Goal: Task Accomplishment & Management: Manage account settings

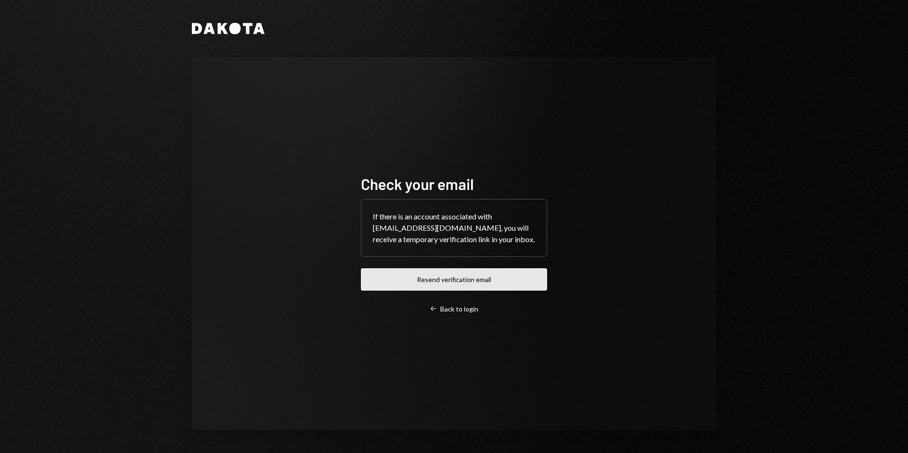
click at [449, 277] on button "Resend verification email" at bounding box center [454, 279] width 186 height 22
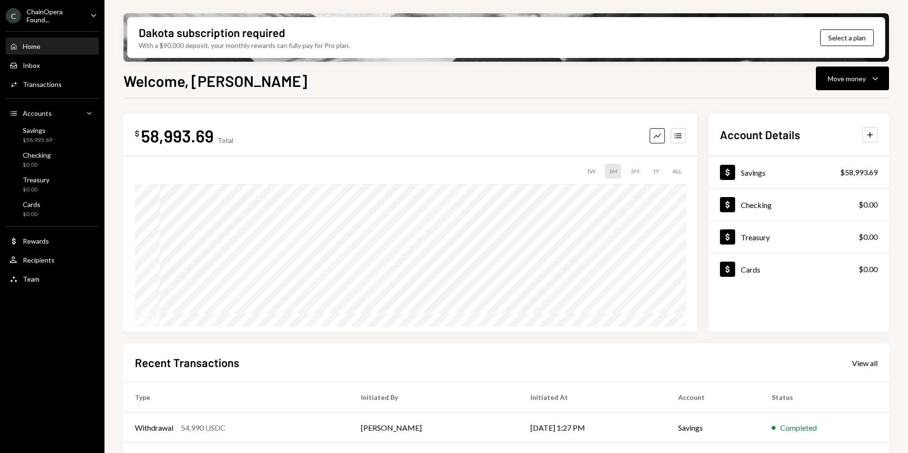
click at [81, 12] on div "ChainOpera Found..." at bounding box center [55, 16] width 56 height 16
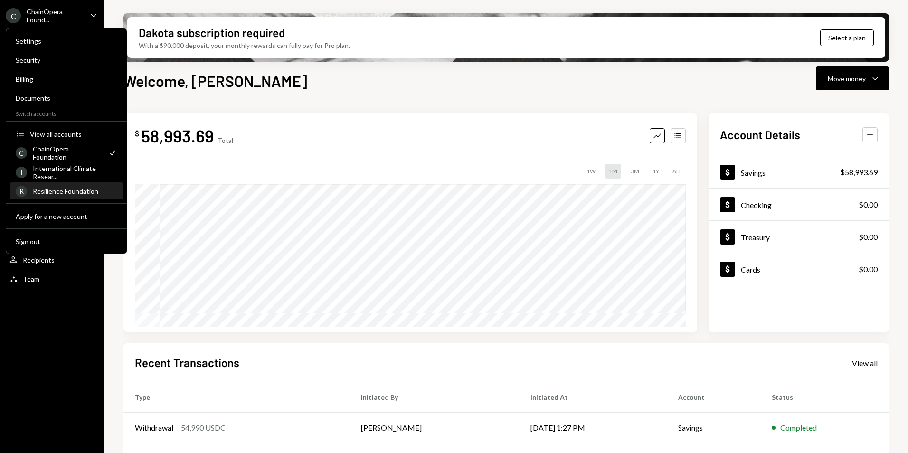
click at [48, 188] on div "Resilience Foundation" at bounding box center [75, 191] width 85 height 8
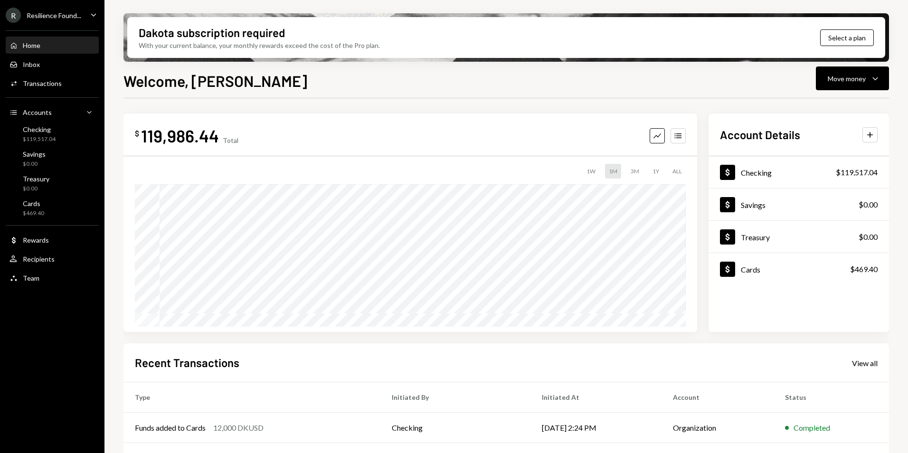
click at [469, 86] on div "Welcome, [PERSON_NAME] Move money Caret Down" at bounding box center [507, 79] width 766 height 21
click at [64, 14] on div "Resilience Found..." at bounding box center [54, 15] width 55 height 8
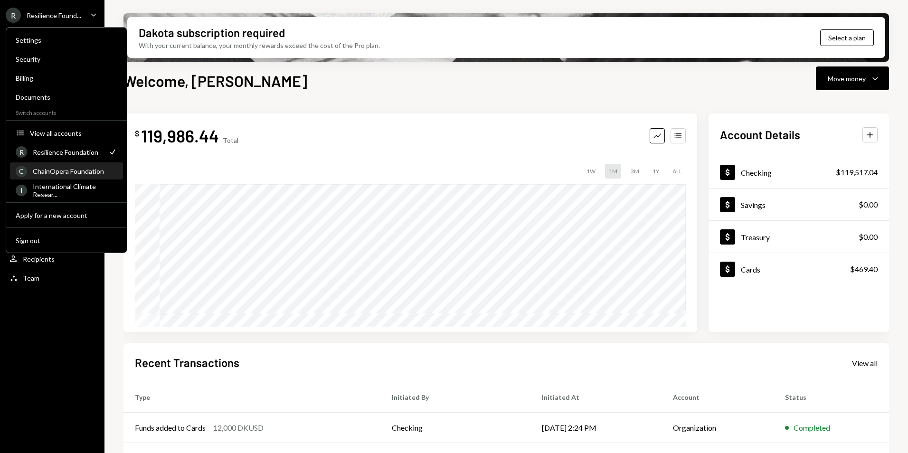
click at [55, 173] on div "ChainOpera Foundation" at bounding box center [75, 171] width 85 height 8
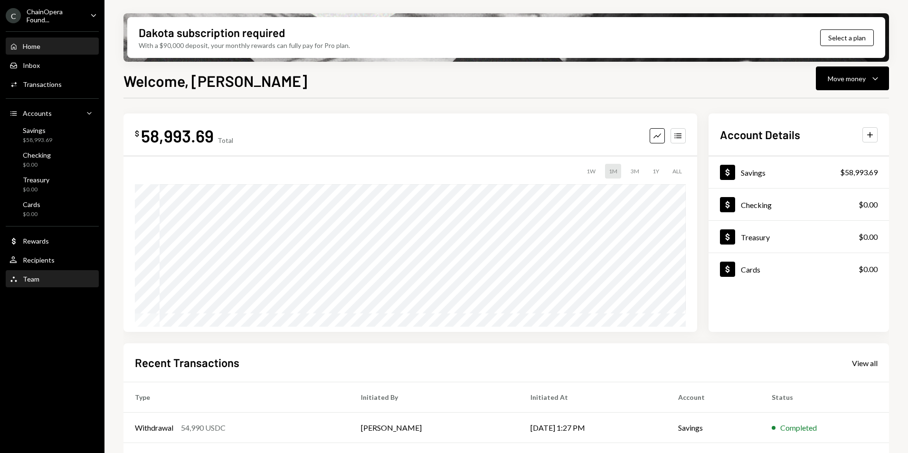
click at [56, 279] on div "Team Team" at bounding box center [53, 279] width 86 height 9
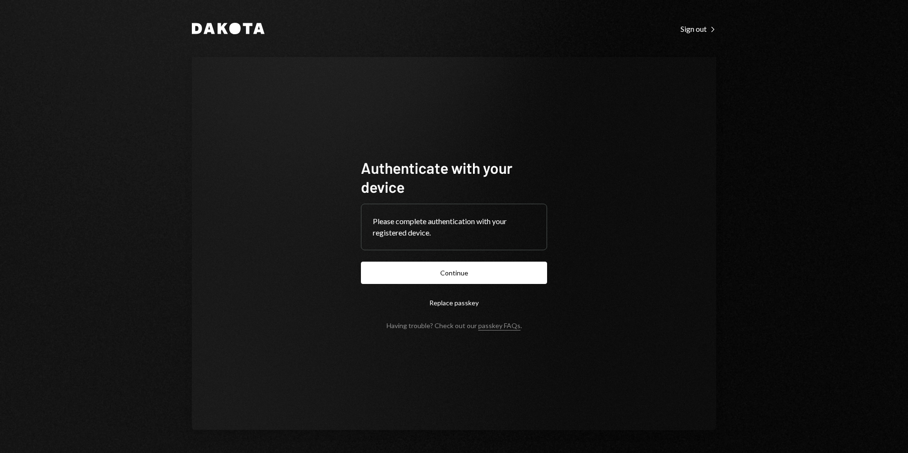
drag, startPoint x: 449, startPoint y: 275, endPoint x: 385, endPoint y: 273, distance: 64.7
click at [449, 275] on button "Continue" at bounding box center [454, 273] width 186 height 22
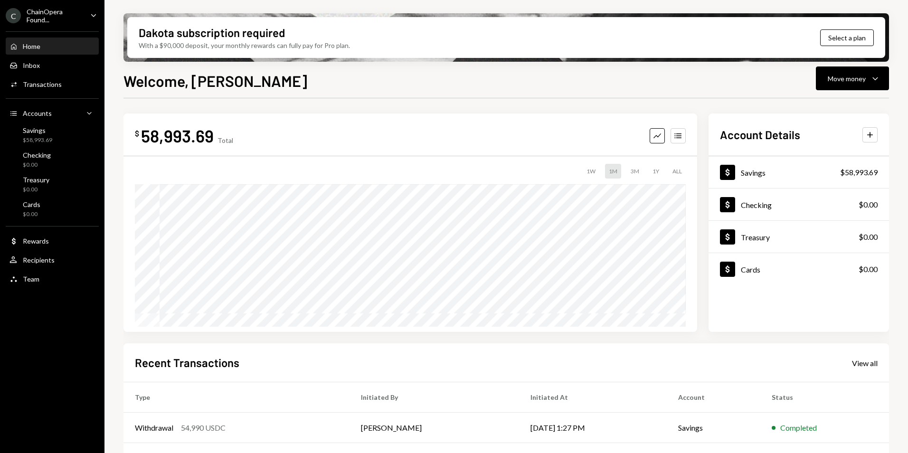
click at [41, 17] on div "ChainOpera Found..." at bounding box center [55, 16] width 56 height 16
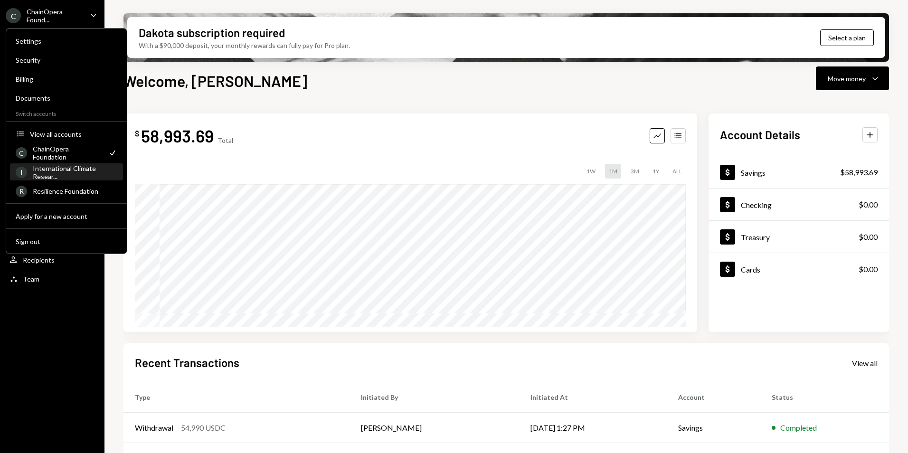
click at [57, 174] on div "International Climate Resear..." at bounding box center [75, 172] width 85 height 16
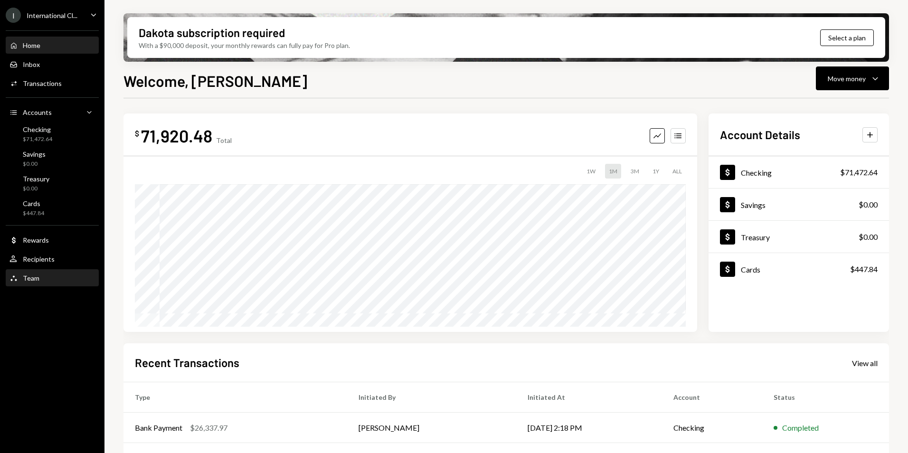
click at [33, 279] on div "Team" at bounding box center [31, 278] width 17 height 8
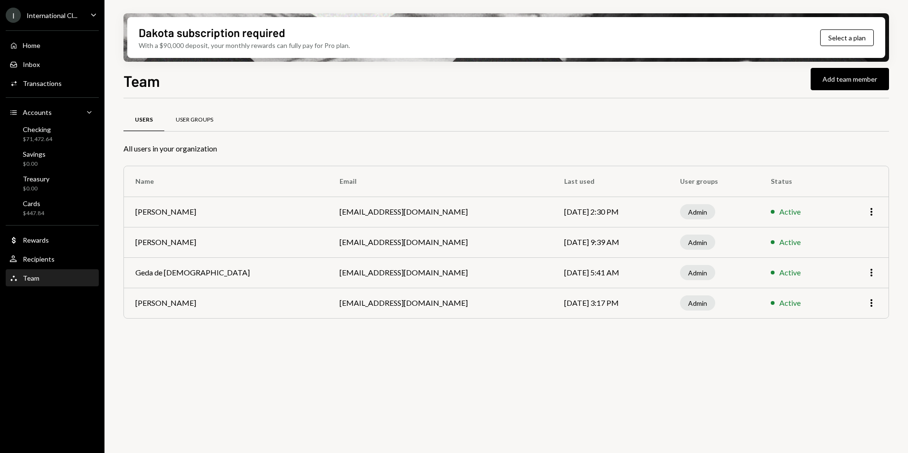
click at [202, 121] on div "User Groups" at bounding box center [195, 120] width 38 height 8
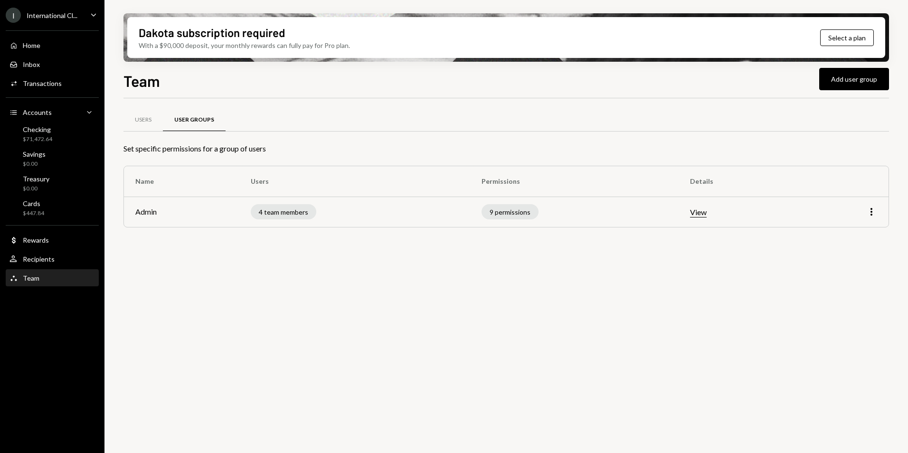
click at [707, 214] on button "View" at bounding box center [698, 213] width 17 height 10
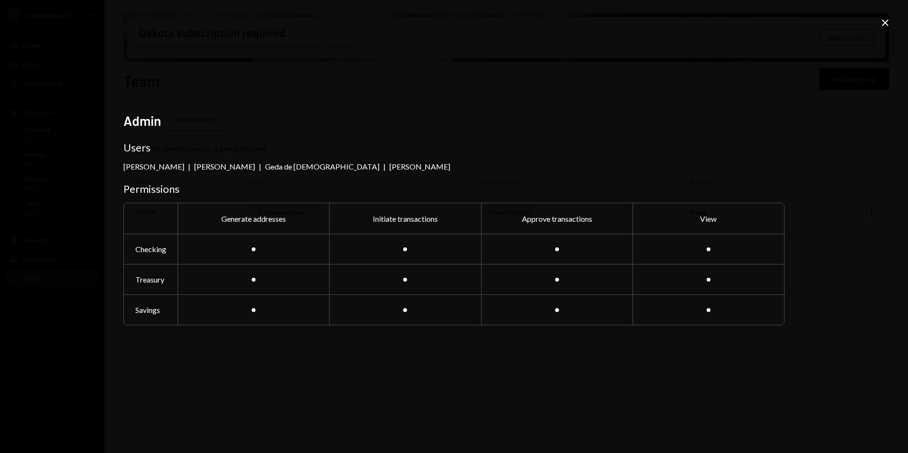
click at [883, 23] on icon "Close" at bounding box center [885, 22] width 11 height 11
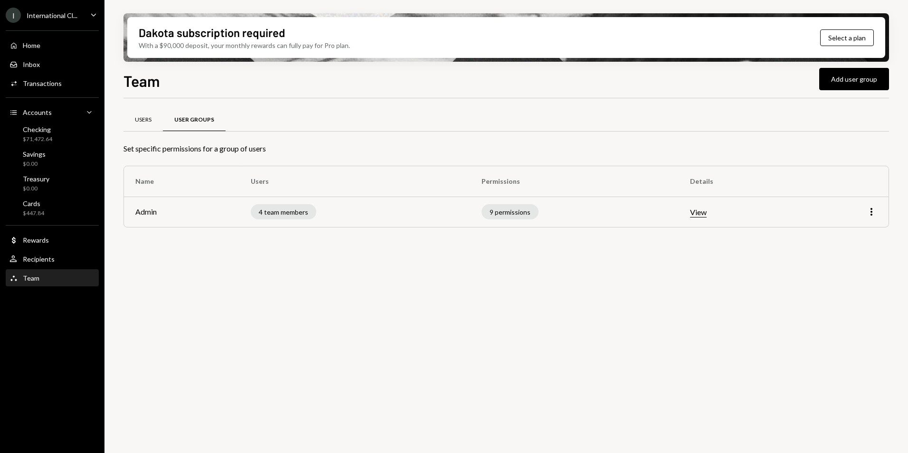
click at [149, 120] on div "Users" at bounding box center [143, 120] width 17 height 8
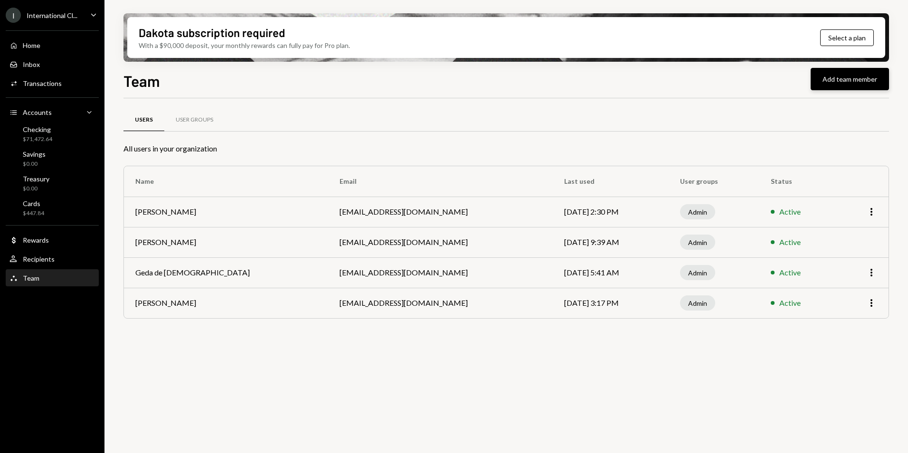
click at [851, 84] on button "Add team member" at bounding box center [850, 79] width 78 height 22
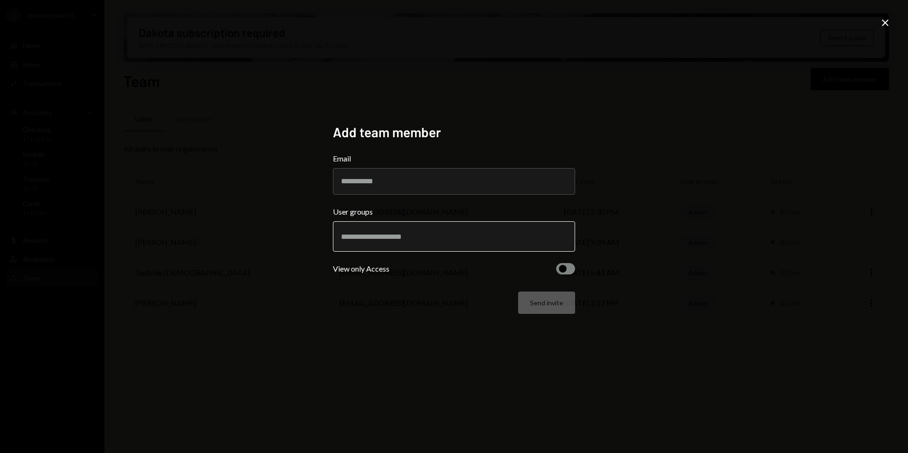
click at [377, 240] on input "text" at bounding box center [454, 236] width 226 height 9
type input "*"
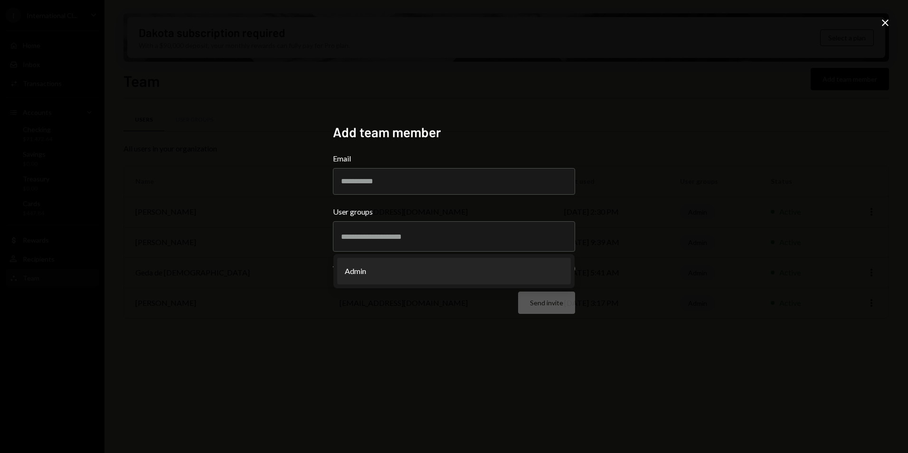
click at [370, 336] on div "Add team member Email User groups Admin View only Access Send invite" at bounding box center [454, 227] width 265 height 228
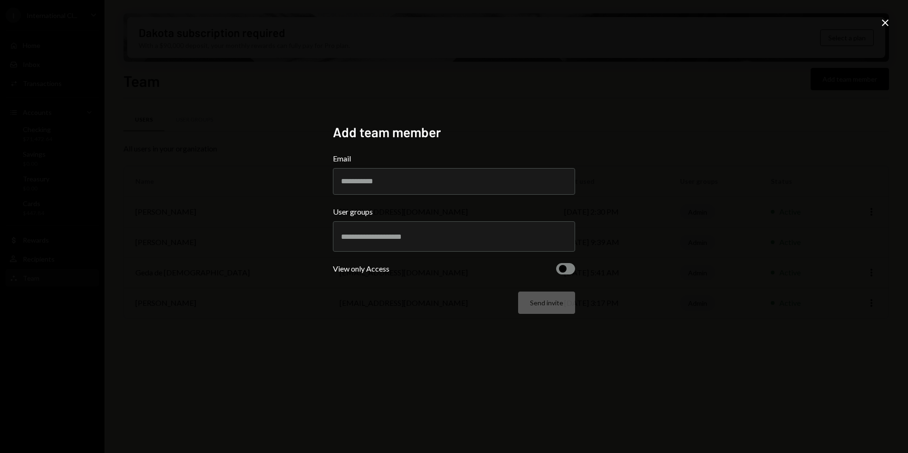
click at [570, 270] on button "button" at bounding box center [565, 268] width 19 height 11
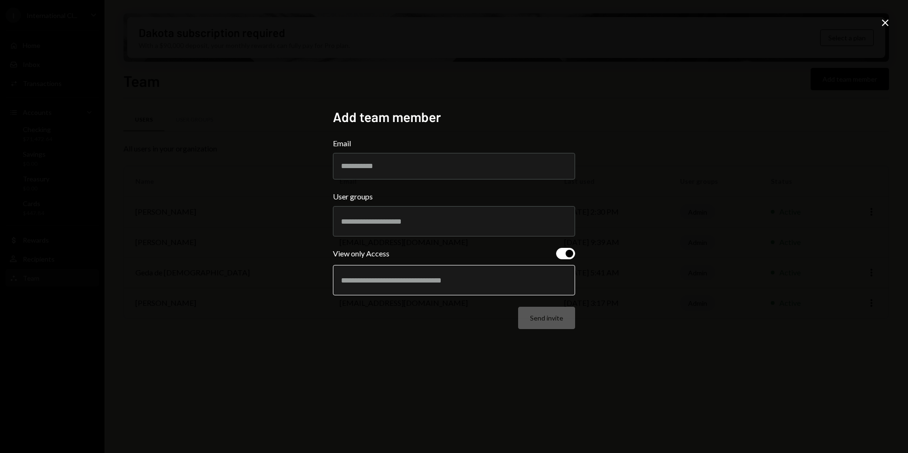
click at [401, 284] on input "text" at bounding box center [454, 280] width 226 height 9
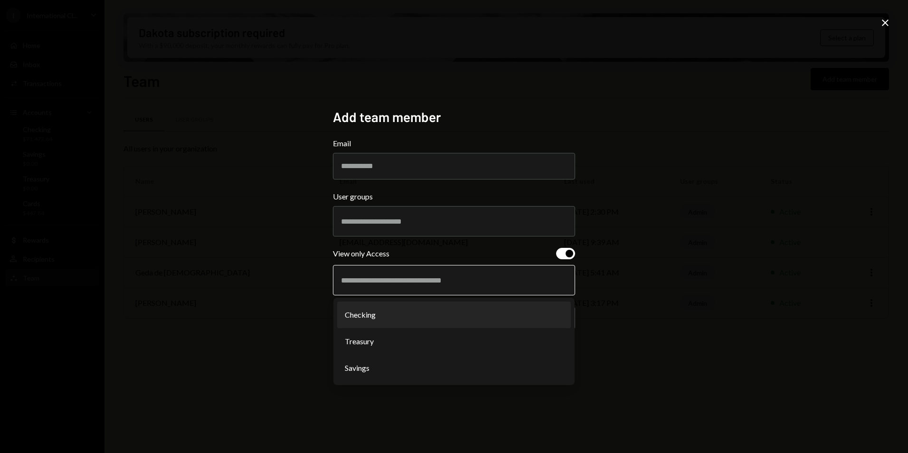
click at [385, 321] on li "Checking" at bounding box center [454, 315] width 234 height 27
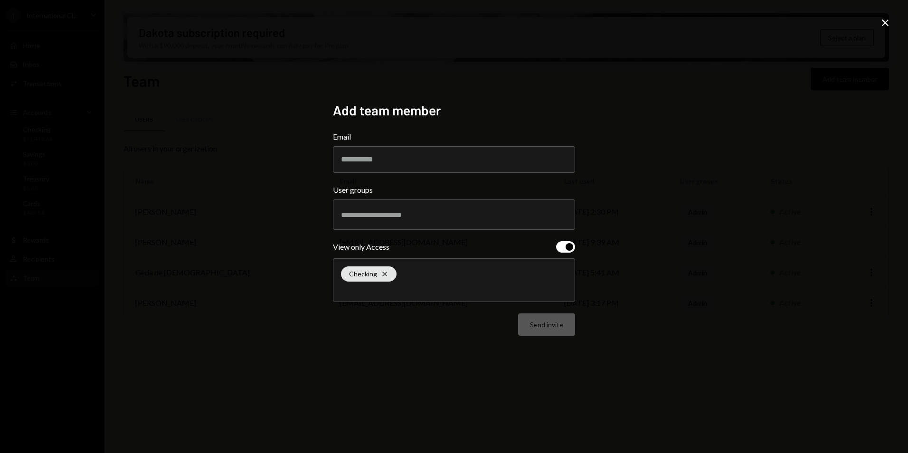
click at [407, 278] on div "Checking Cross" at bounding box center [454, 280] width 226 height 43
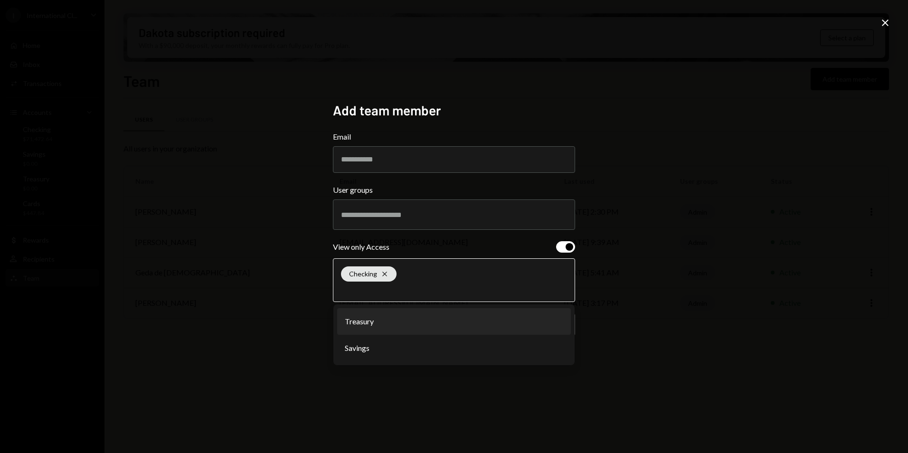
click at [384, 326] on li "Treasury" at bounding box center [454, 321] width 234 height 27
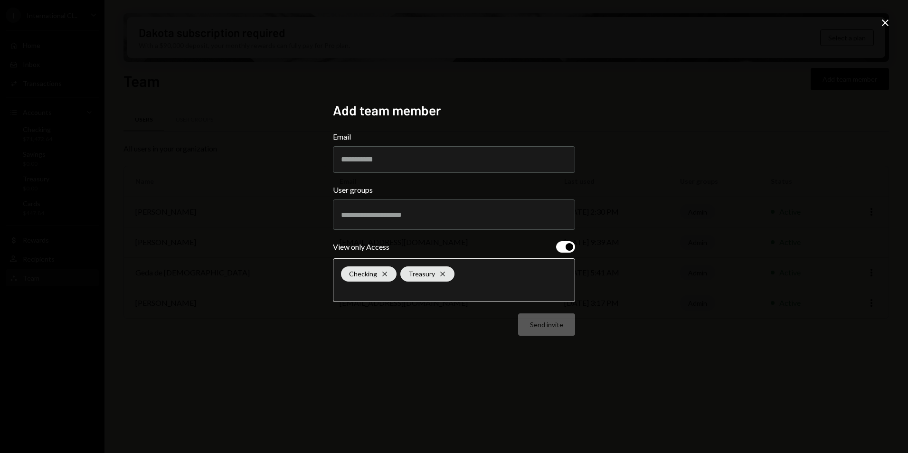
click at [484, 288] on input "text" at bounding box center [454, 290] width 226 height 9
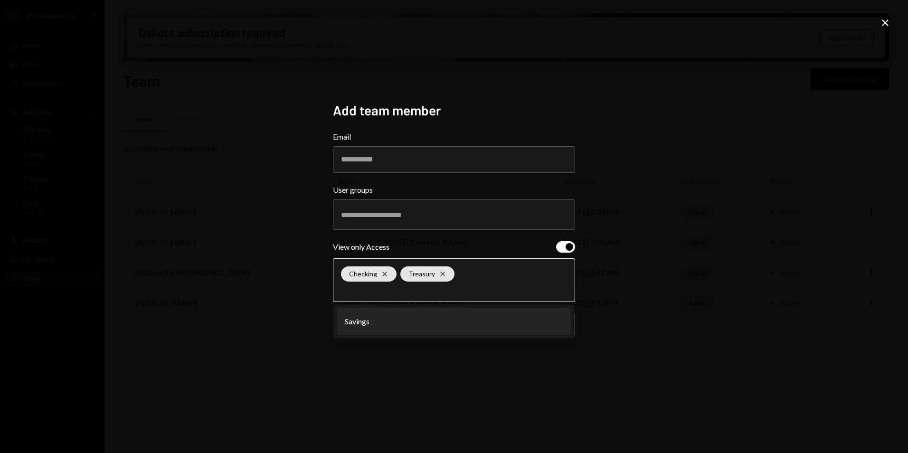
click at [397, 324] on li "Savings" at bounding box center [454, 321] width 234 height 27
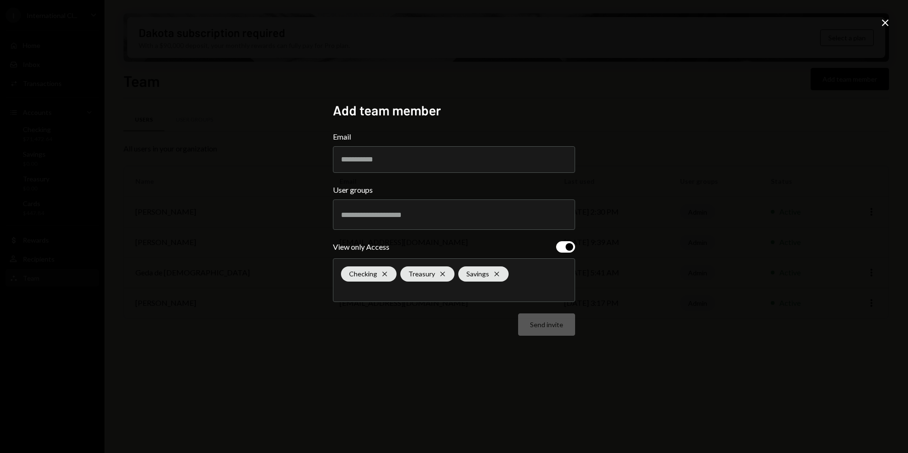
click at [384, 332] on div "Send invite" at bounding box center [454, 325] width 242 height 22
click at [380, 216] on input "text" at bounding box center [454, 214] width 226 height 9
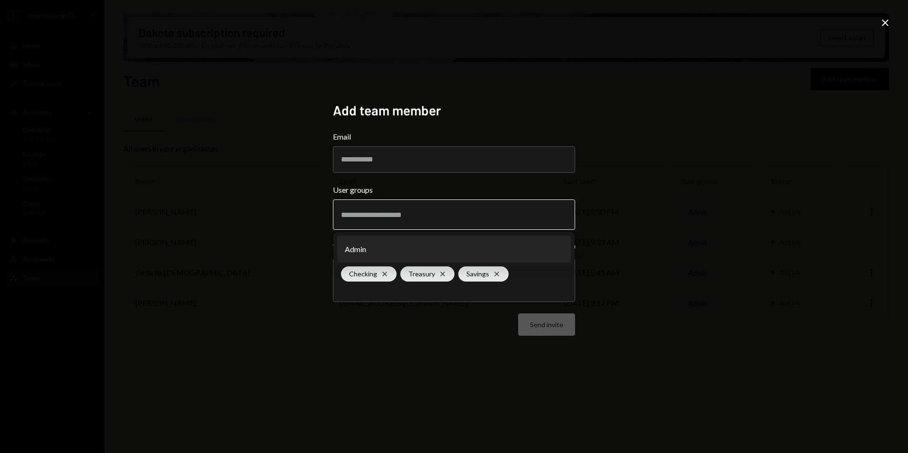
click at [376, 242] on li "Admin" at bounding box center [454, 249] width 234 height 27
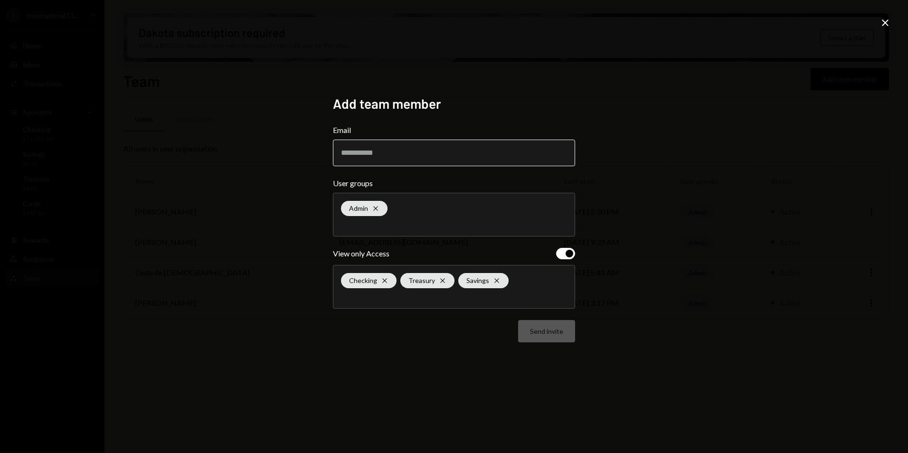
click at [382, 157] on input "Email" at bounding box center [454, 153] width 242 height 27
click at [626, 183] on div "Add team member Email User groups Admin Cross View only Access Checking Cross T…" at bounding box center [454, 226] width 908 height 453
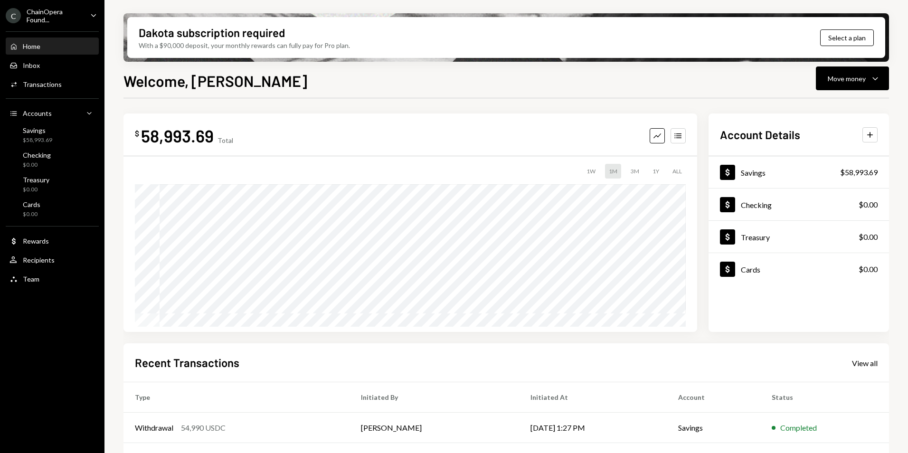
click at [306, 85] on div "Welcome, [PERSON_NAME] Move money Caret Down" at bounding box center [507, 79] width 766 height 21
click at [43, 19] on div "ChainOpera Found..." at bounding box center [55, 16] width 56 height 16
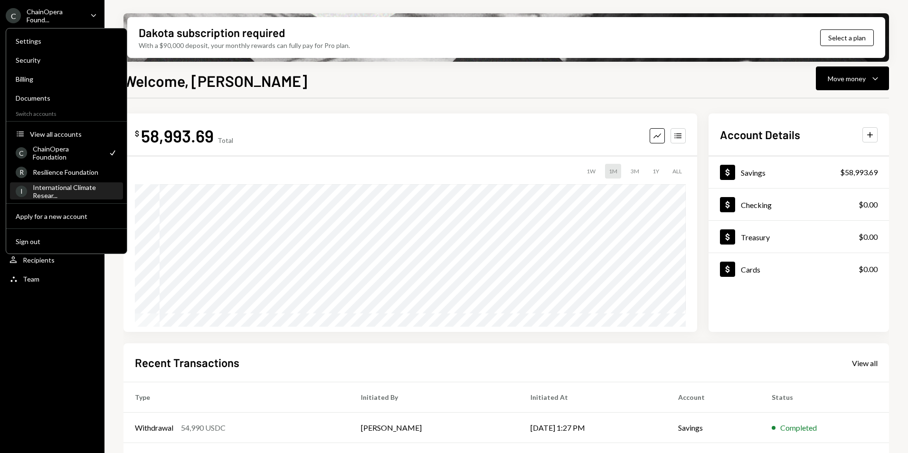
click at [47, 190] on div "International Climate Resear..." at bounding box center [75, 191] width 85 height 16
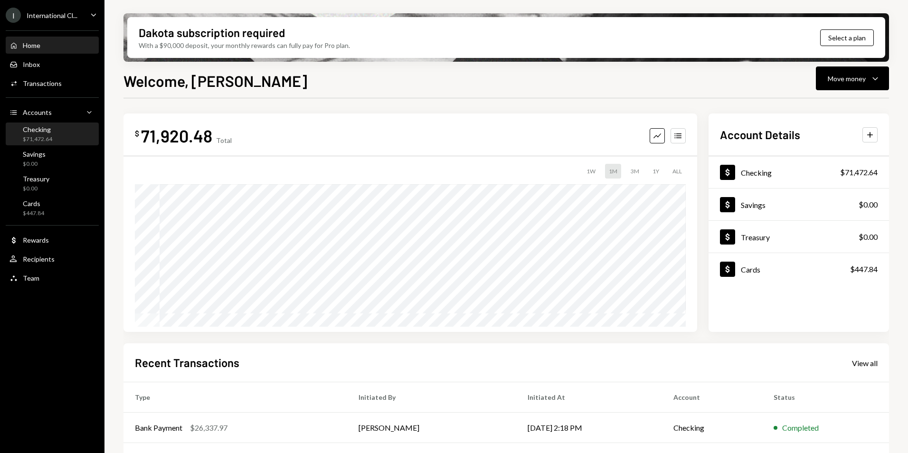
click at [31, 136] on div "$71,472.64" at bounding box center [37, 139] width 29 height 8
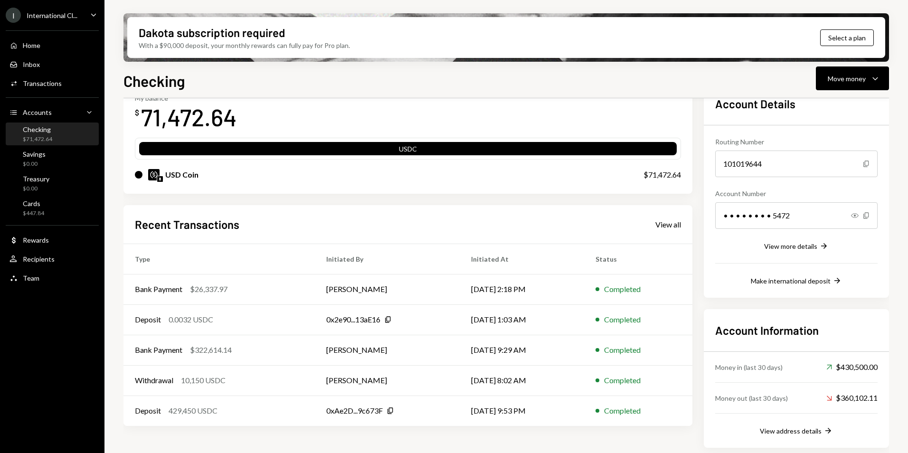
scroll to position [63, 0]
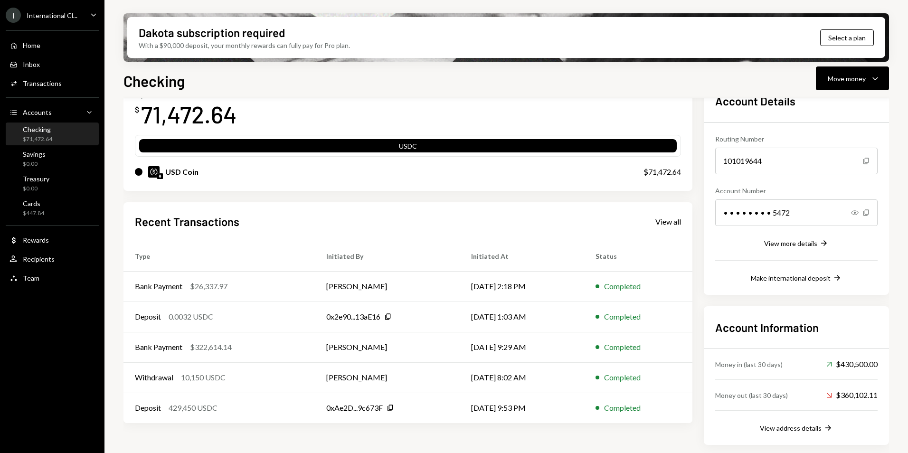
click at [348, 198] on div "My balance $ 71,472.64 USDC USD Coin $71,472.64 Recent Transactions View all Ty…" at bounding box center [408, 262] width 569 height 365
